Goal: Information Seeking & Learning: Learn about a topic

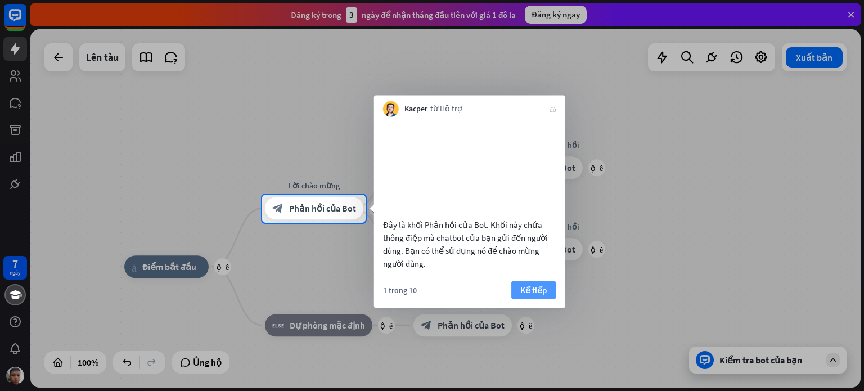
click at [534, 295] on font "Kế tiếp" at bounding box center [533, 289] width 26 height 11
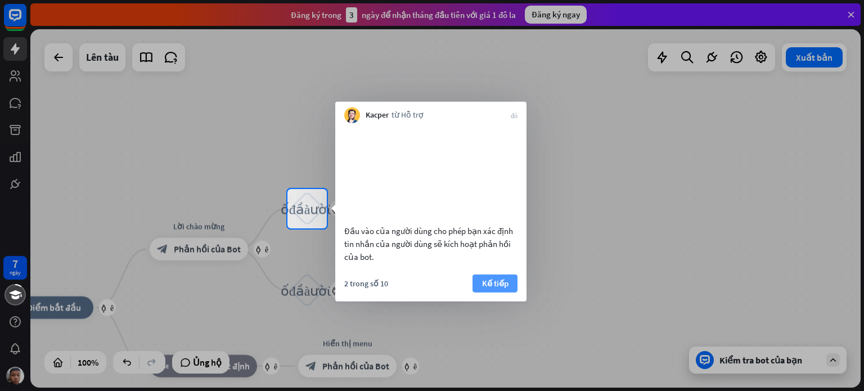
click at [486, 292] on button "Kế tiếp" at bounding box center [495, 283] width 45 height 18
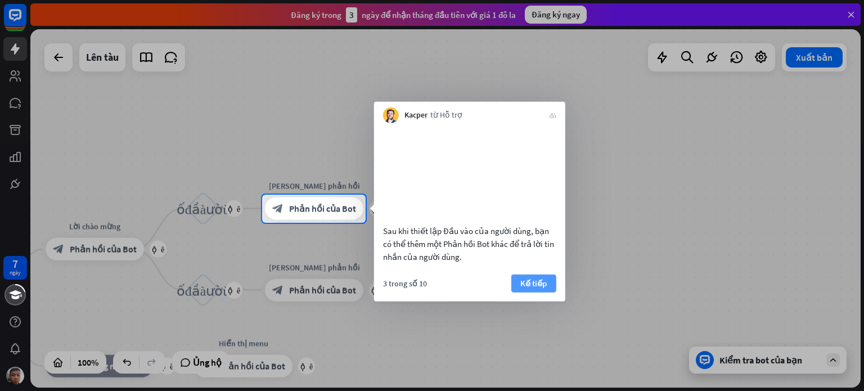
click at [535, 288] on font "Kế tiếp" at bounding box center [533, 282] width 26 height 11
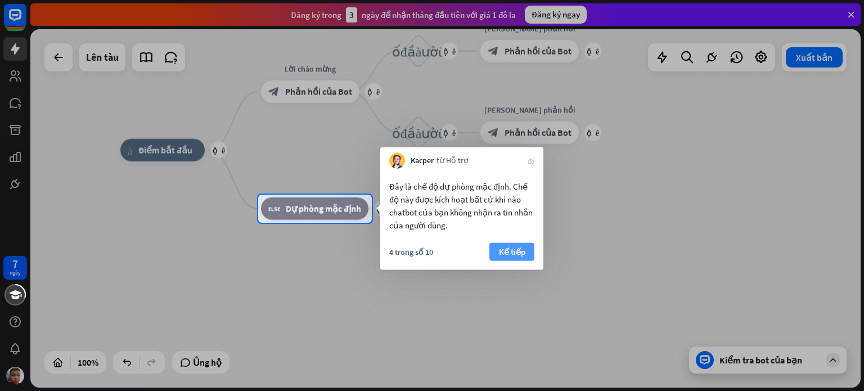
click at [524, 256] on font "Kế tiếp" at bounding box center [512, 251] width 26 height 11
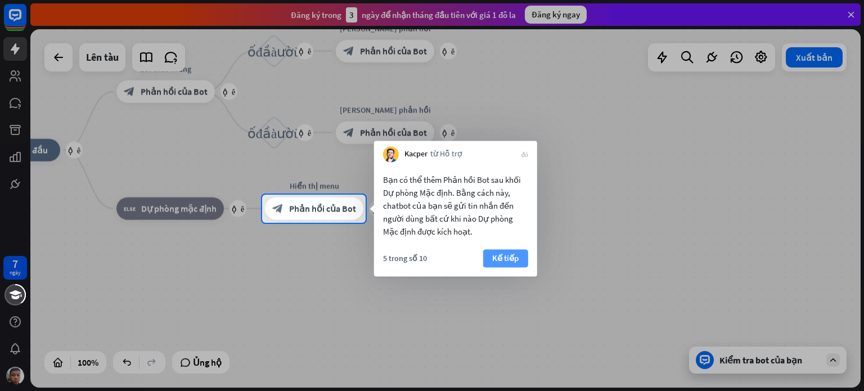
click at [518, 260] on font "Kế tiếp" at bounding box center [505, 258] width 26 height 11
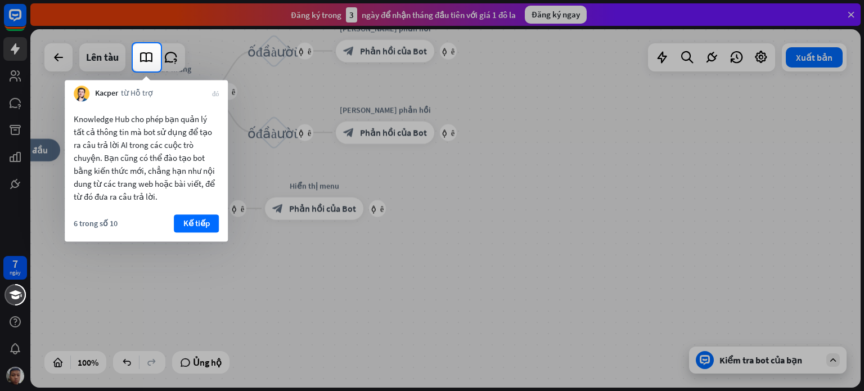
click at [427, 297] on div at bounding box center [432, 231] width 864 height 320
click at [208, 219] on font "Kế tiếp" at bounding box center [196, 223] width 26 height 11
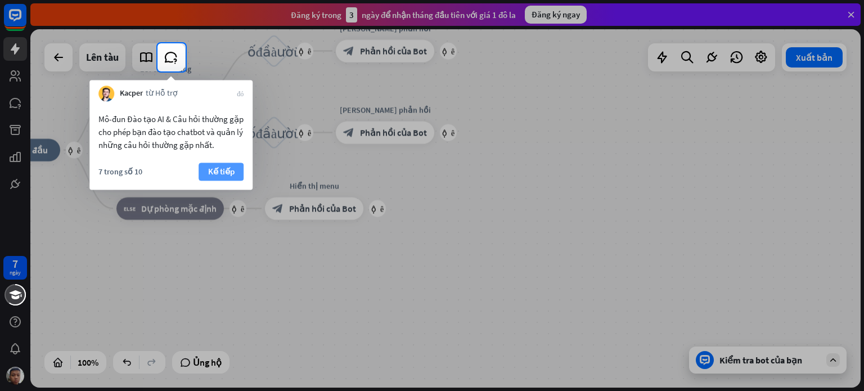
click at [223, 177] on font "Kế tiếp" at bounding box center [221, 172] width 26 height 16
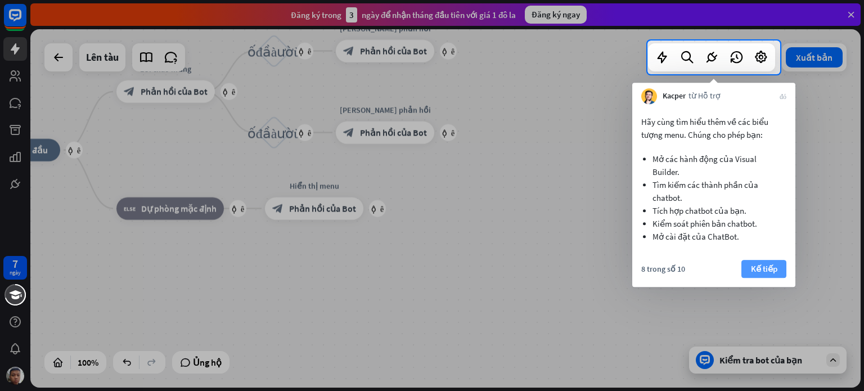
click at [765, 264] on font "Kế tiếp" at bounding box center [764, 268] width 26 height 11
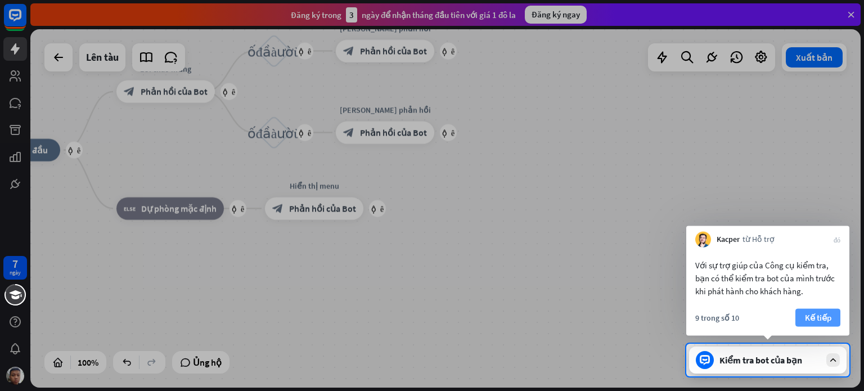
click at [824, 324] on font "Kế tiếp" at bounding box center [818, 318] width 26 height 16
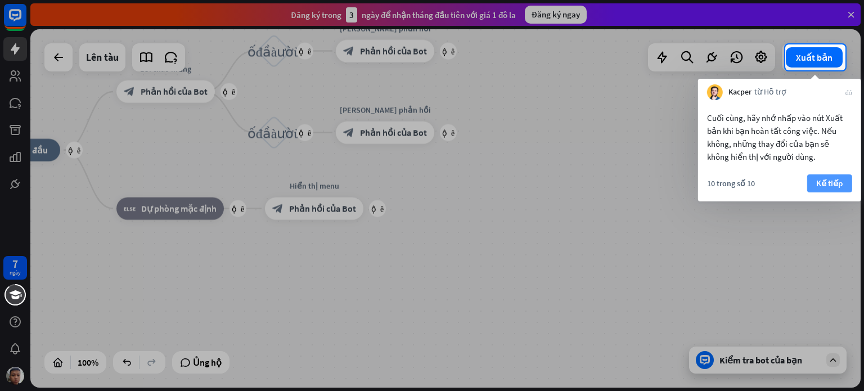
click at [835, 184] on font "Kế tiếp" at bounding box center [829, 183] width 26 height 11
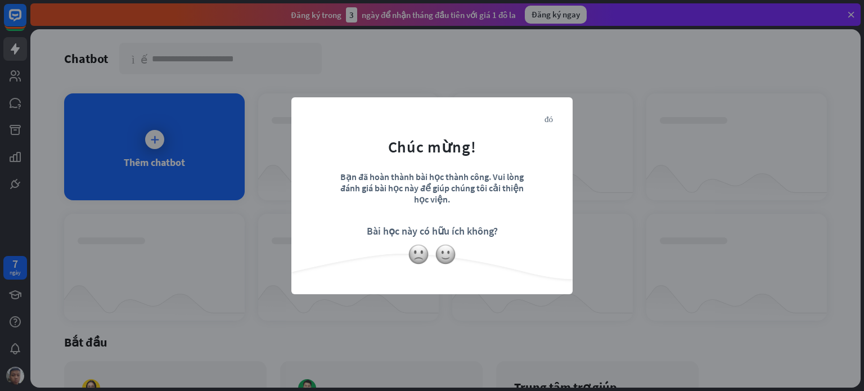
click at [454, 229] on font "Bài học này có hữu ích không?" at bounding box center [432, 231] width 131 height 13
click at [693, 168] on div "đóng Chúc mừng! Bạn đã hoàn thành bài học thành công. Vui lòng đánh giá bài học…" at bounding box center [432, 195] width 864 height 391
click at [403, 235] on font "Bài học này có hữu ích không?" at bounding box center [432, 231] width 131 height 13
click at [548, 117] on font "đóng" at bounding box center [549, 118] width 8 height 8
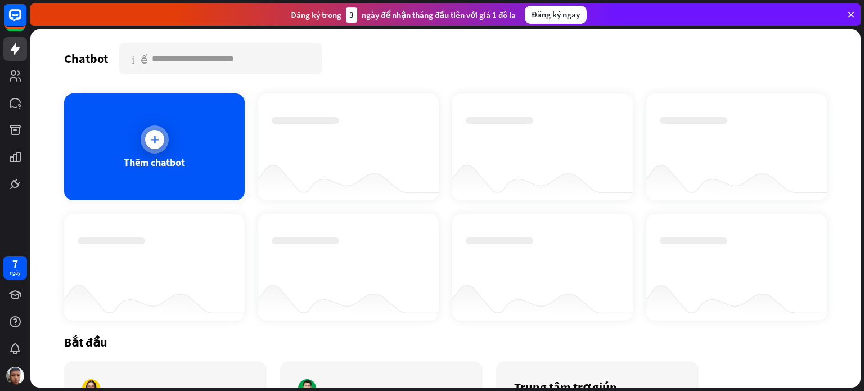
click at [153, 137] on icon at bounding box center [154, 139] width 11 height 11
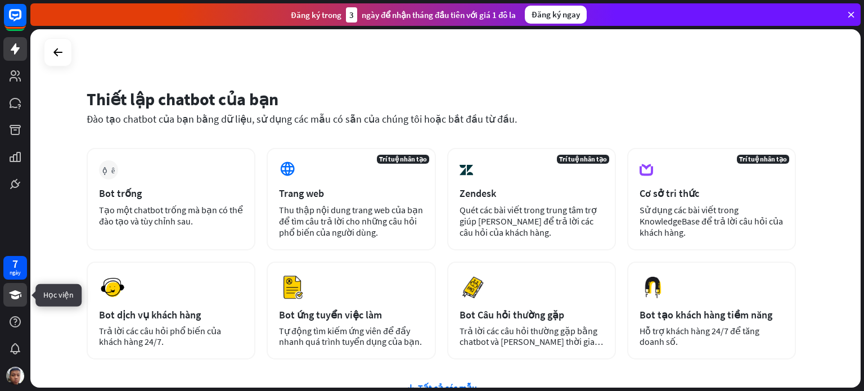
click at [12, 295] on icon at bounding box center [15, 295] width 14 height 14
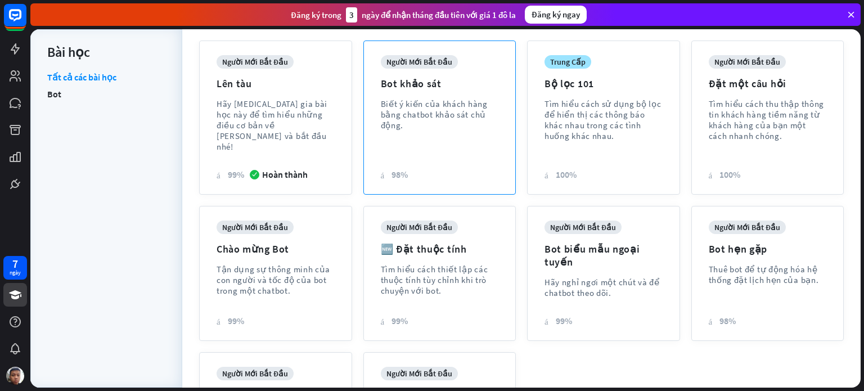
scroll to position [169, 0]
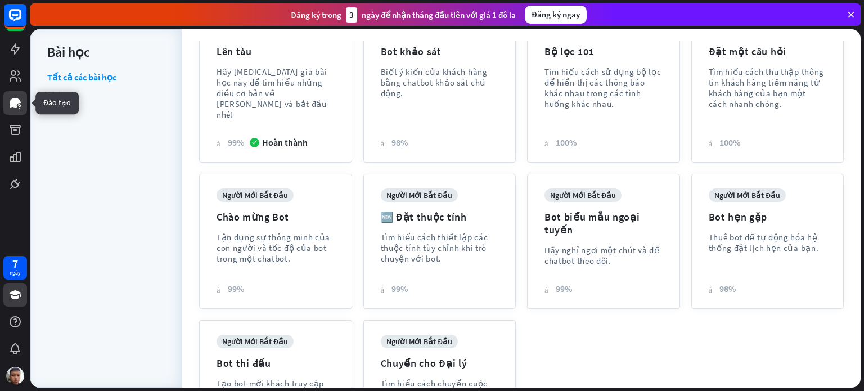
click at [14, 101] on icon at bounding box center [15, 103] width 11 height 10
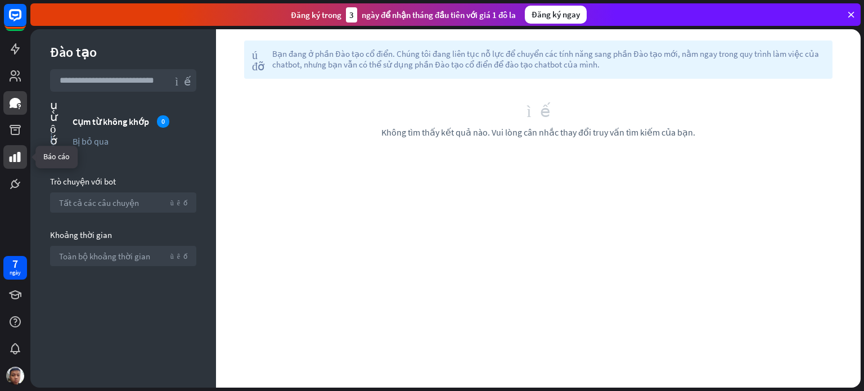
click at [12, 150] on icon at bounding box center [15, 157] width 14 height 14
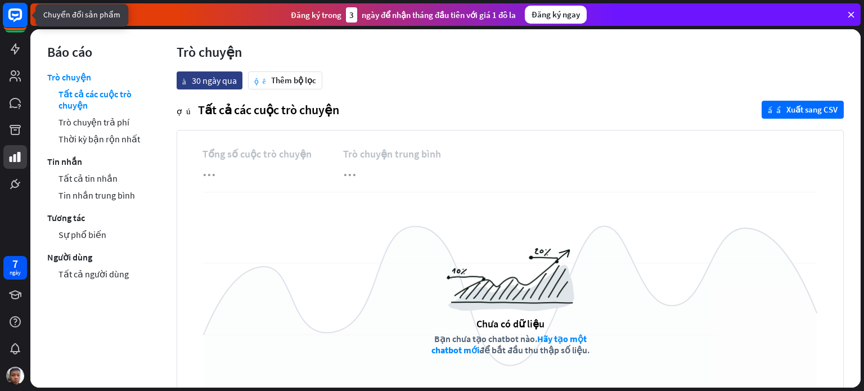
click at [16, 17] on rect at bounding box center [15, 15] width 25 height 25
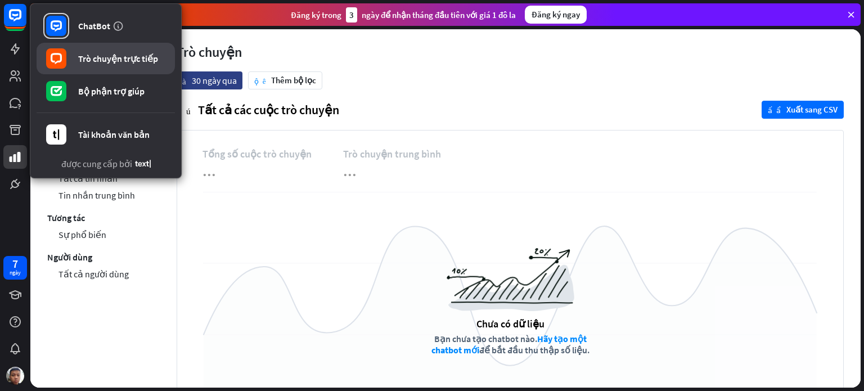
click at [153, 64] on link "Trò chuyện trực tiếp" at bounding box center [106, 59] width 138 height 32
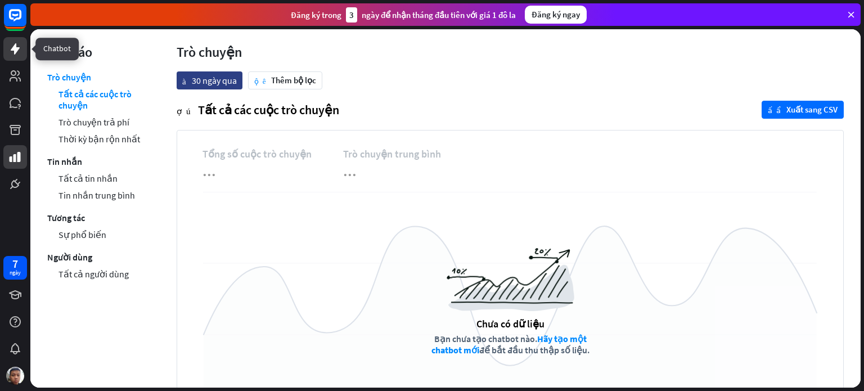
click at [8, 51] on icon at bounding box center [15, 49] width 14 height 14
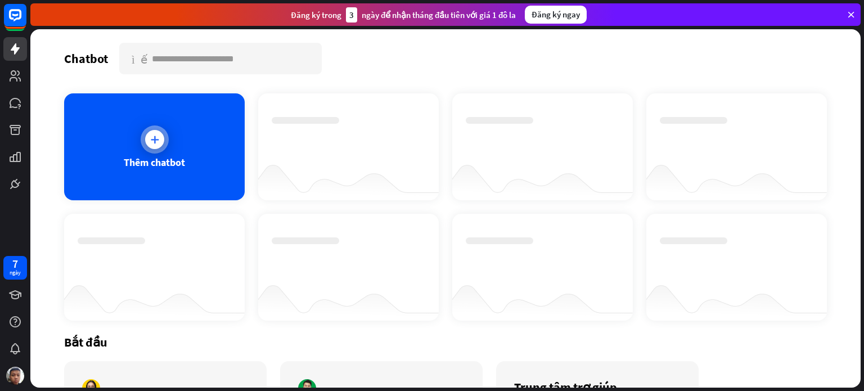
click at [149, 128] on div at bounding box center [155, 139] width 28 height 28
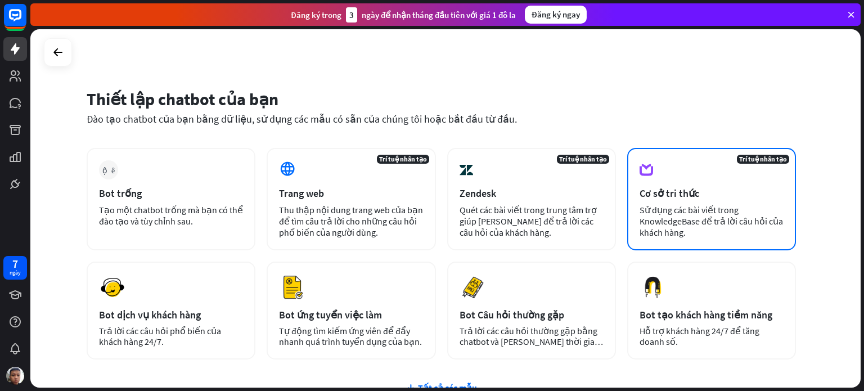
scroll to position [56, 0]
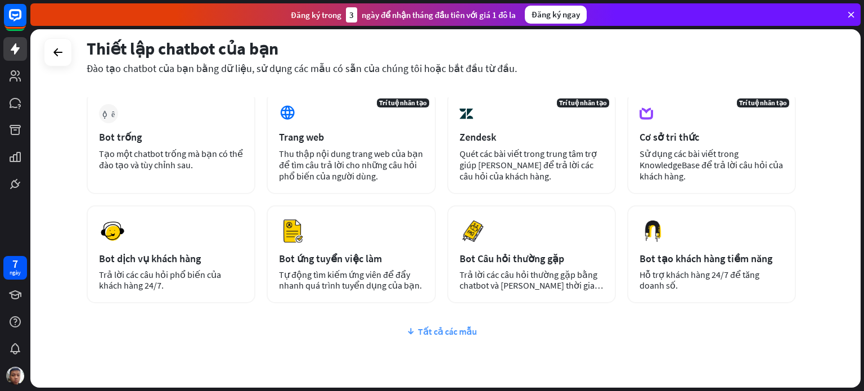
click at [416, 333] on div "Tất cả các mẫu" at bounding box center [442, 331] width 710 height 11
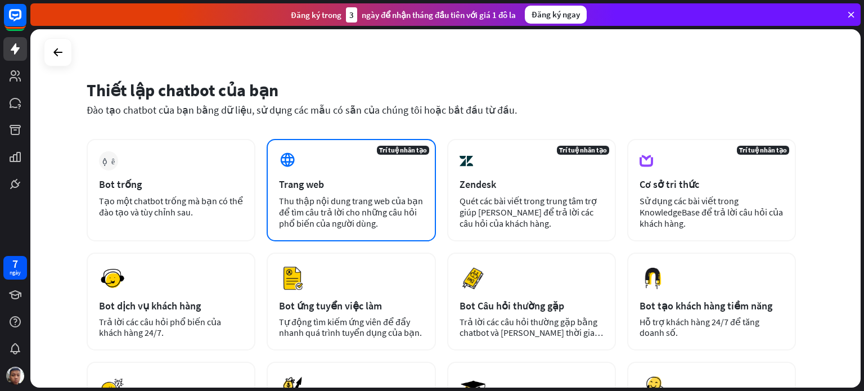
scroll to position [0, 0]
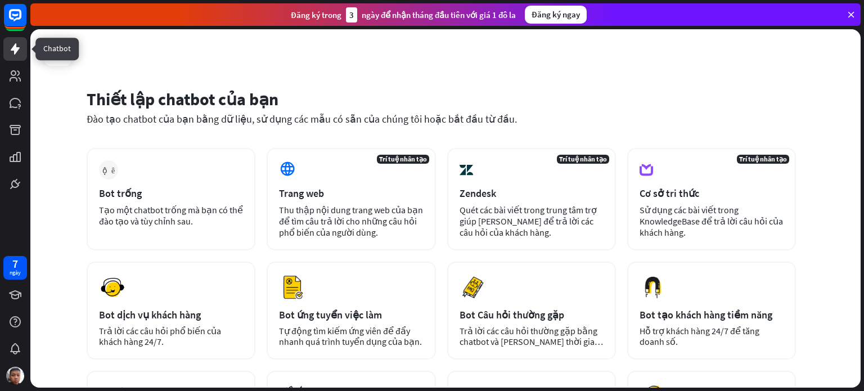
click at [10, 49] on icon at bounding box center [15, 49] width 14 height 14
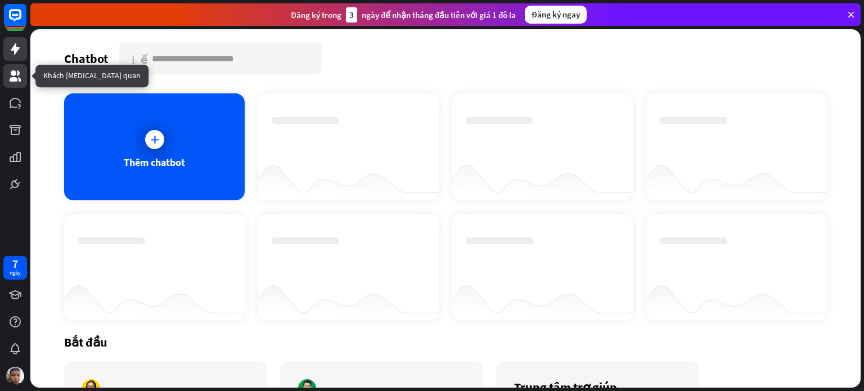
click at [12, 80] on icon at bounding box center [15, 75] width 11 height 11
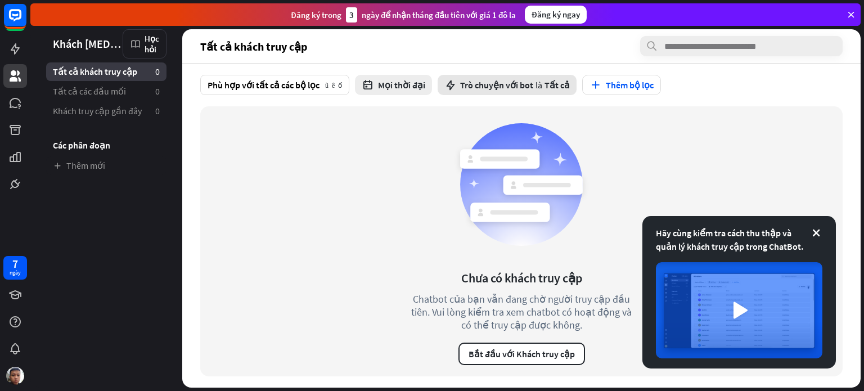
click at [509, 89] on font "Trò chuyện với bot" at bounding box center [496, 84] width 73 height 11
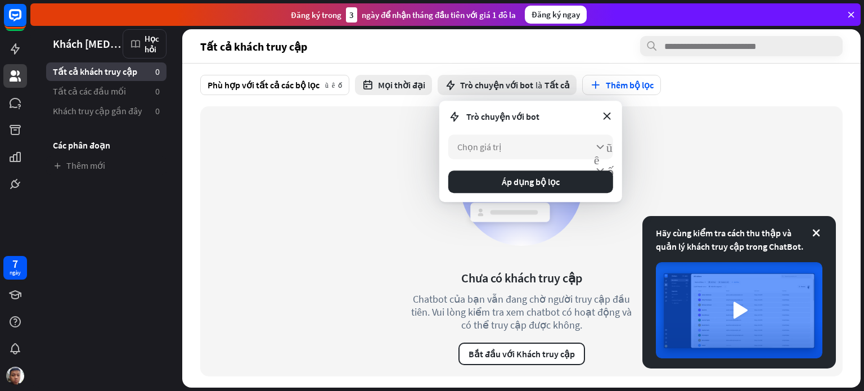
click at [729, 105] on div "Phù hợp với tất cả các bộ lọc mũi tên xuống Mọi thời đại Trò chuyện với bot là …" at bounding box center [521, 85] width 679 height 43
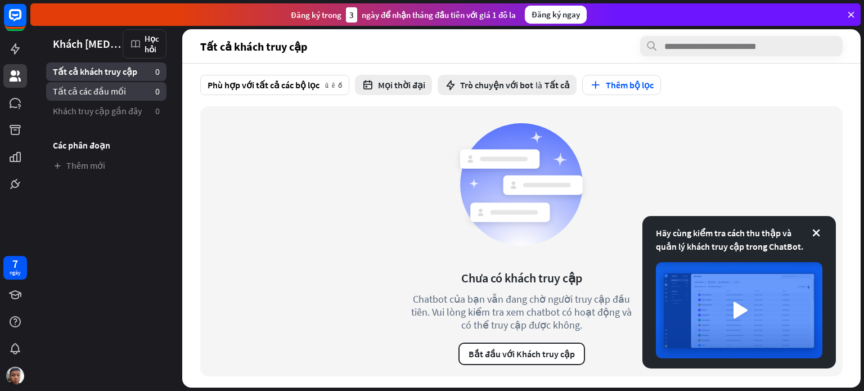
click at [106, 95] on font "Tất cả các đầu mối" at bounding box center [89, 91] width 73 height 11
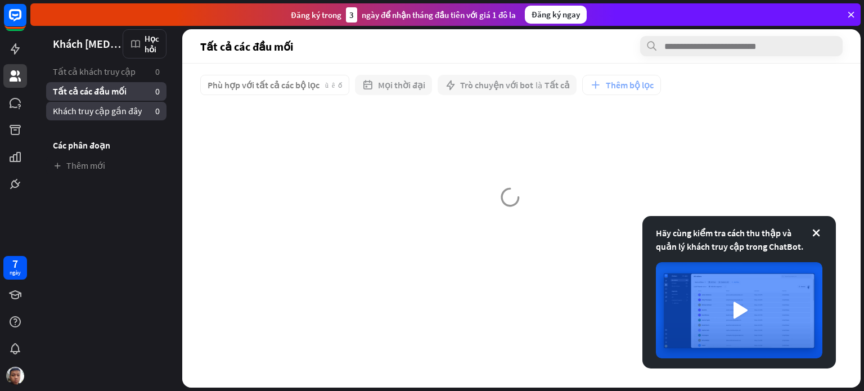
click at [114, 110] on font "Khách truy cập gần đây" at bounding box center [97, 110] width 89 height 11
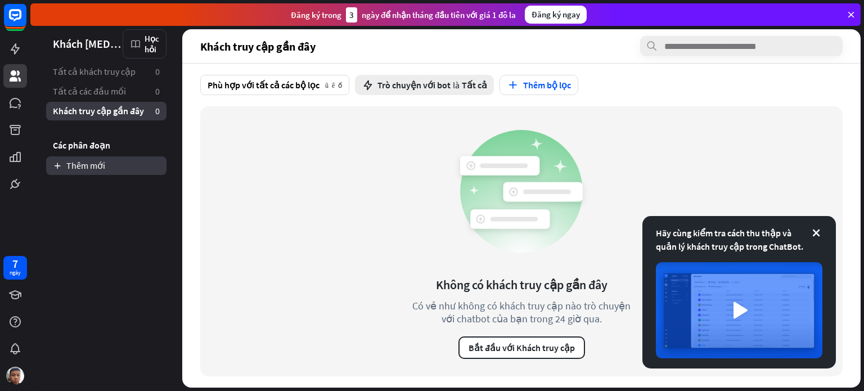
click at [97, 168] on font "Thêm mới" at bounding box center [85, 165] width 39 height 11
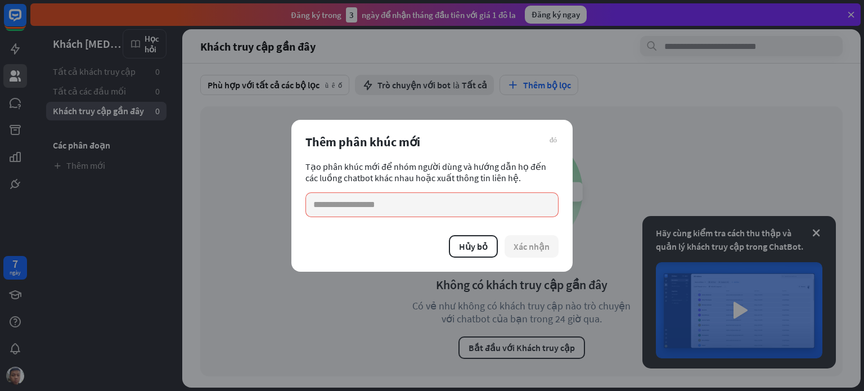
click at [113, 131] on div "đóng Thêm phân khúc mới Tạo phân khúc mới để nhóm người dùng và hướng dẫn họ đế…" at bounding box center [432, 195] width 864 height 391
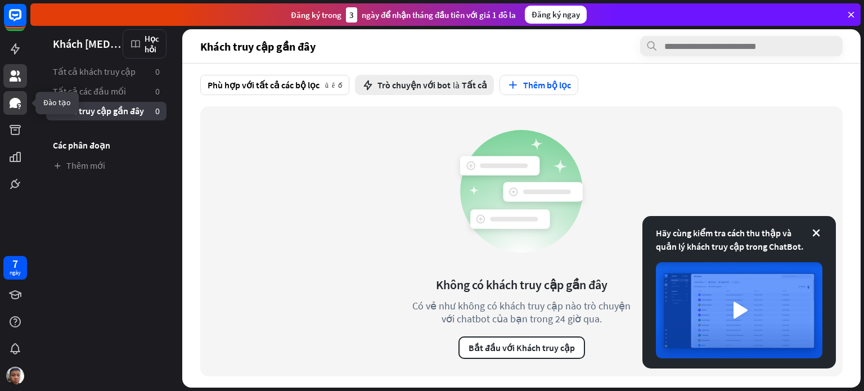
click at [14, 107] on icon at bounding box center [15, 103] width 14 height 14
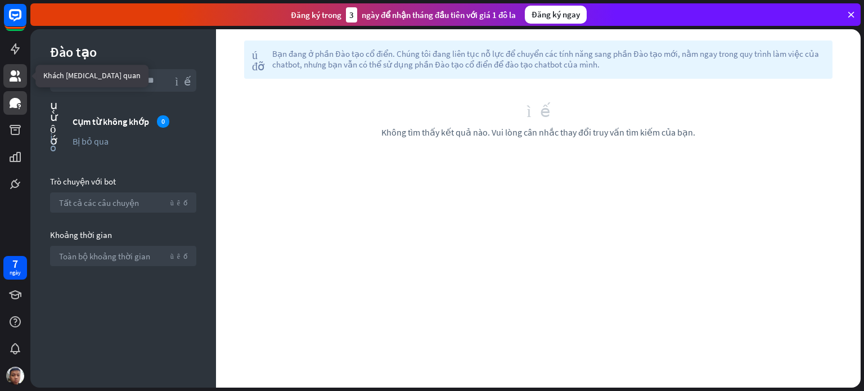
click at [23, 77] on link at bounding box center [15, 76] width 24 height 24
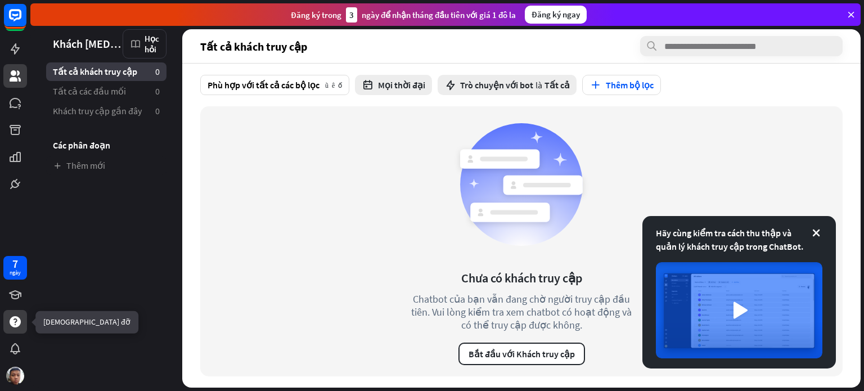
click at [18, 328] on icon at bounding box center [15, 322] width 14 height 14
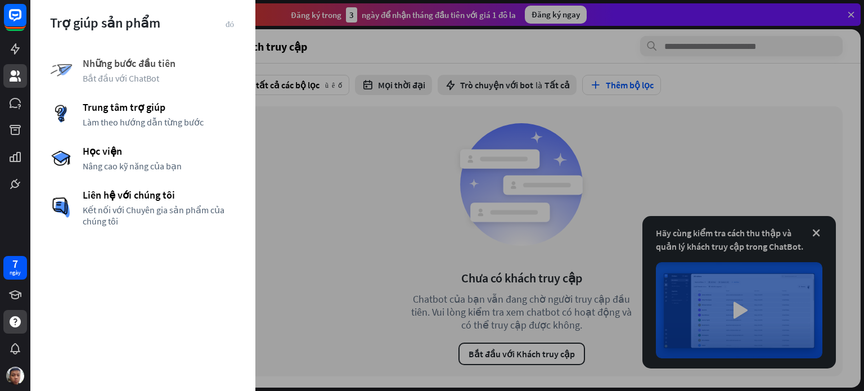
click at [165, 73] on span "Bắt đầu với ChatBot" at bounding box center [159, 78] width 153 height 11
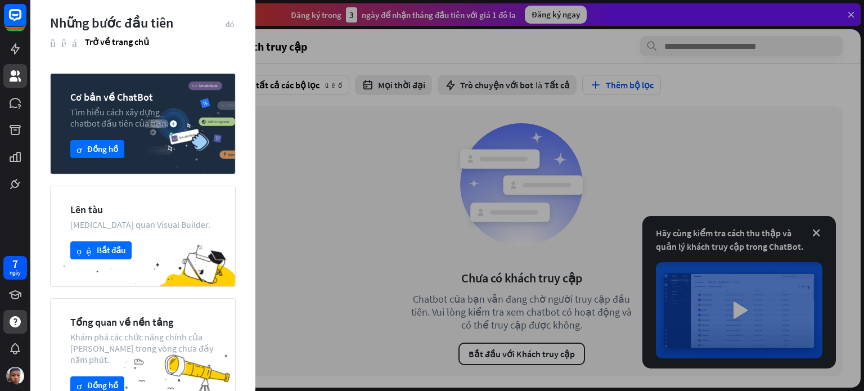
click at [283, 151] on div at bounding box center [447, 195] width 834 height 391
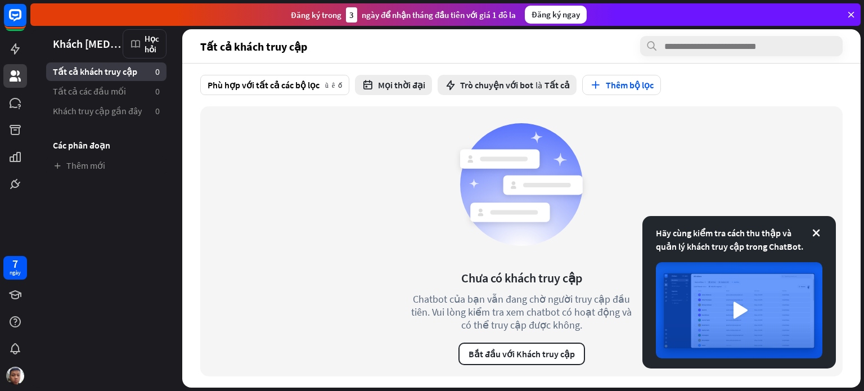
click at [81, 43] on font "Khách [MEDICAL_DATA] quan" at bounding box center [123, 44] width 140 height 14
click at [19, 16] on rect at bounding box center [15, 15] width 25 height 25
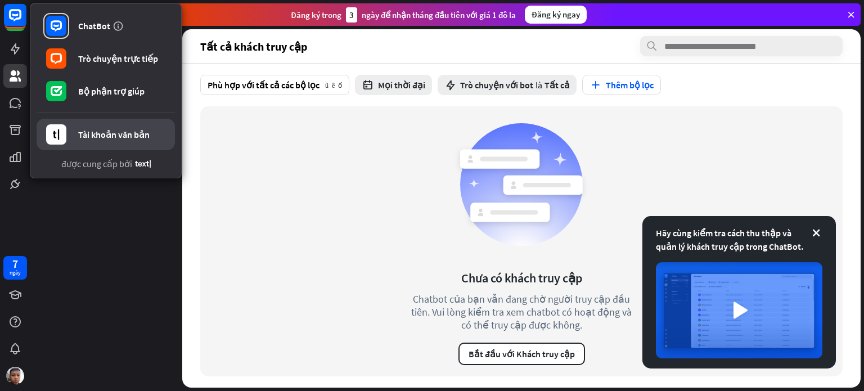
click at [148, 136] on font "Tài khoản văn bản" at bounding box center [113, 134] width 71 height 11
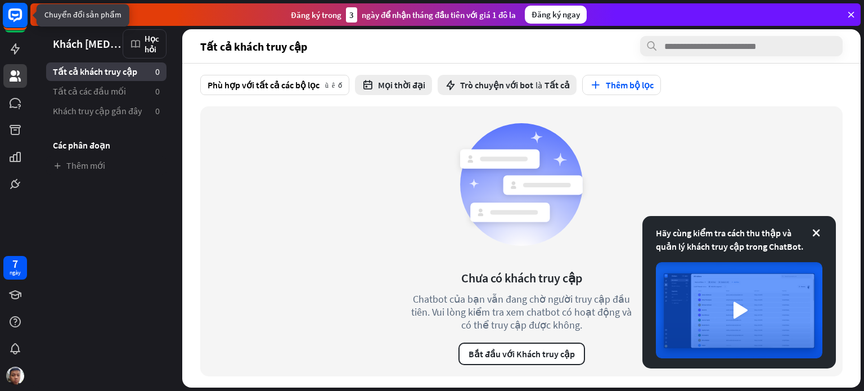
click at [8, 15] on icon at bounding box center [15, 15] width 14 height 14
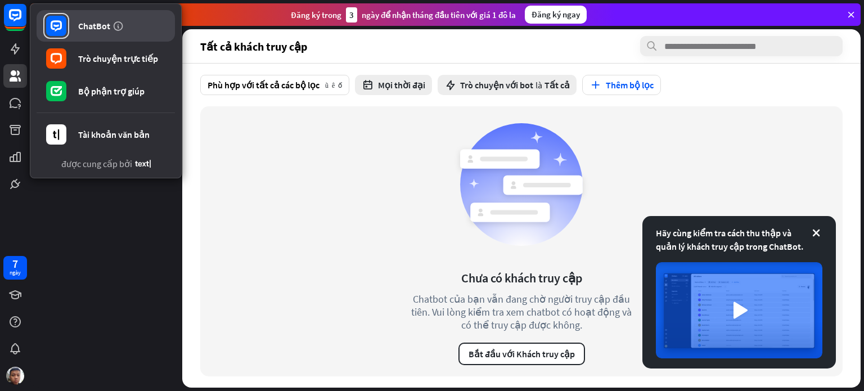
click at [99, 17] on link "ChatBot" at bounding box center [106, 26] width 138 height 32
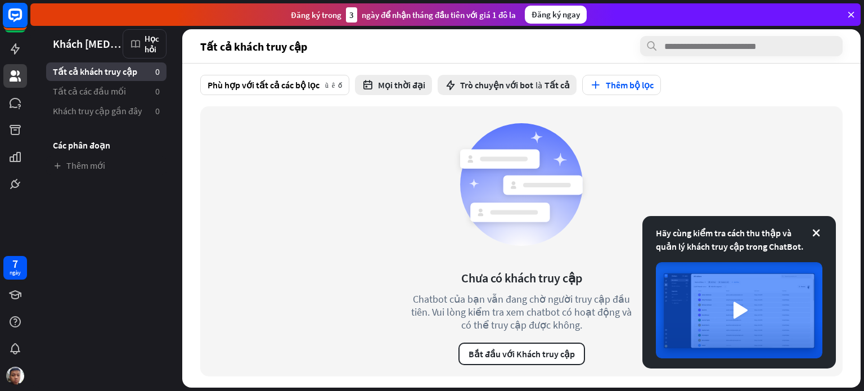
click at [15, 9] on icon at bounding box center [15, 15] width 14 height 14
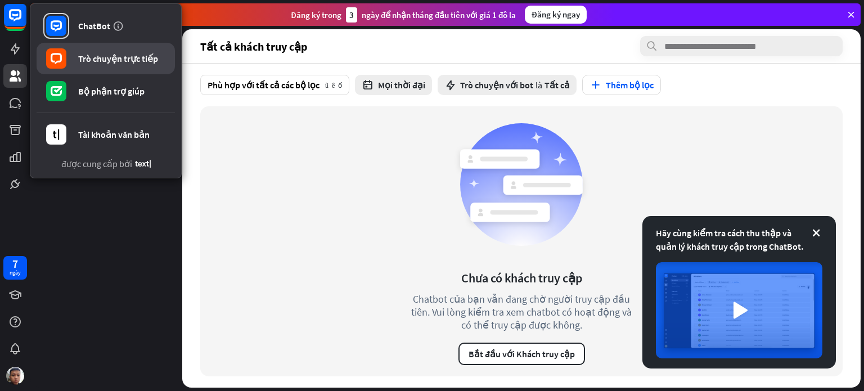
click at [93, 60] on font "Trò chuyện trực tiếp" at bounding box center [118, 58] width 80 height 11
